Goal: Transaction & Acquisition: Purchase product/service

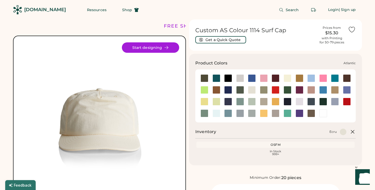
click at [218, 78] on div at bounding box center [217, 79] width 8 height 8
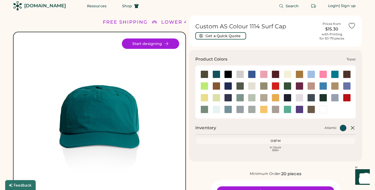
scroll to position [4, 0]
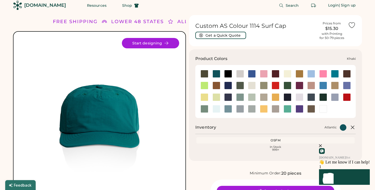
click at [337, 86] on div at bounding box center [335, 86] width 8 height 8
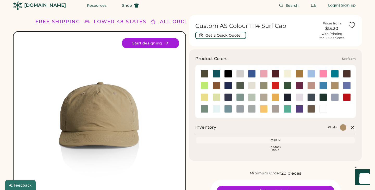
click at [218, 108] on div at bounding box center [217, 109] width 8 height 8
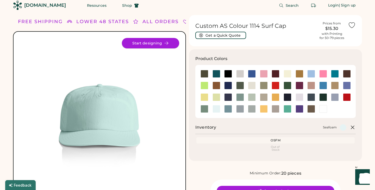
click at [159, 43] on button "Start designing" at bounding box center [150, 43] width 57 height 10
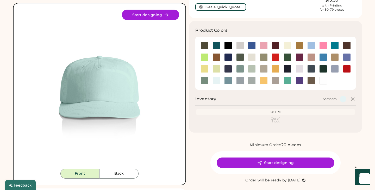
scroll to position [37, 0]
